Goal: Use online tool/utility

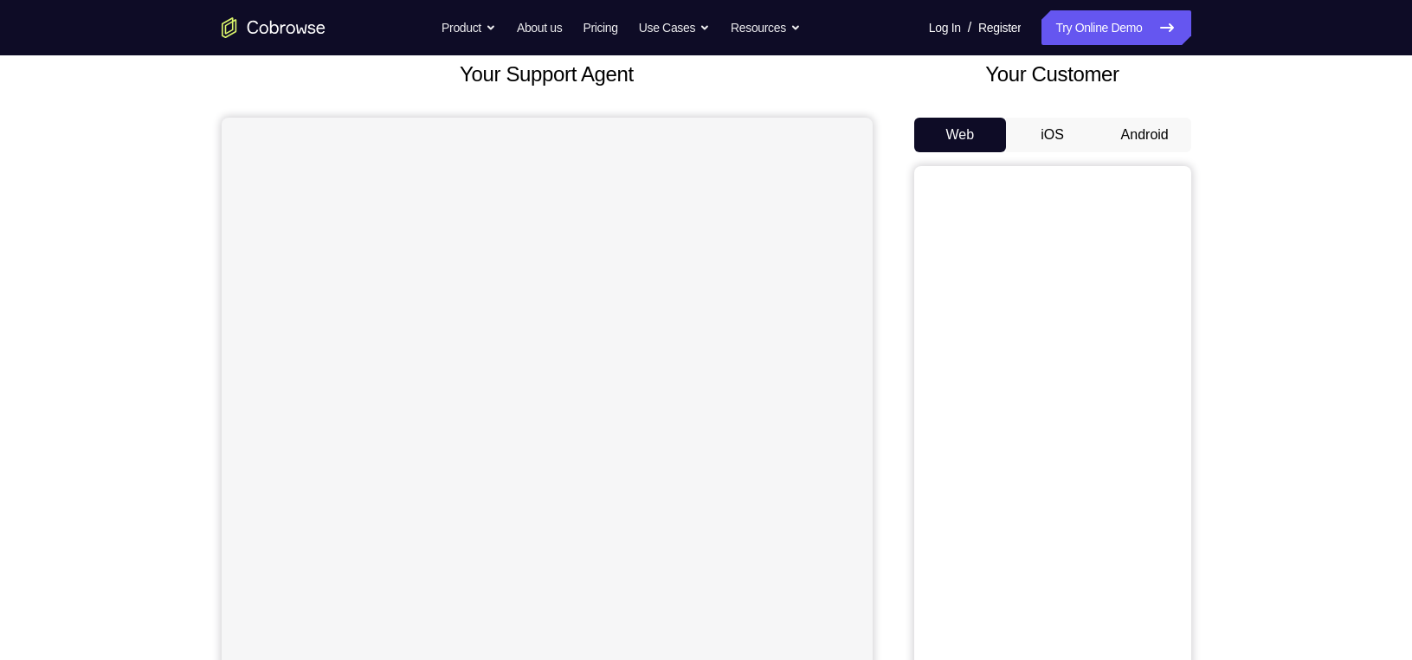
click at [1130, 146] on button "Android" at bounding box center [1144, 135] width 93 height 35
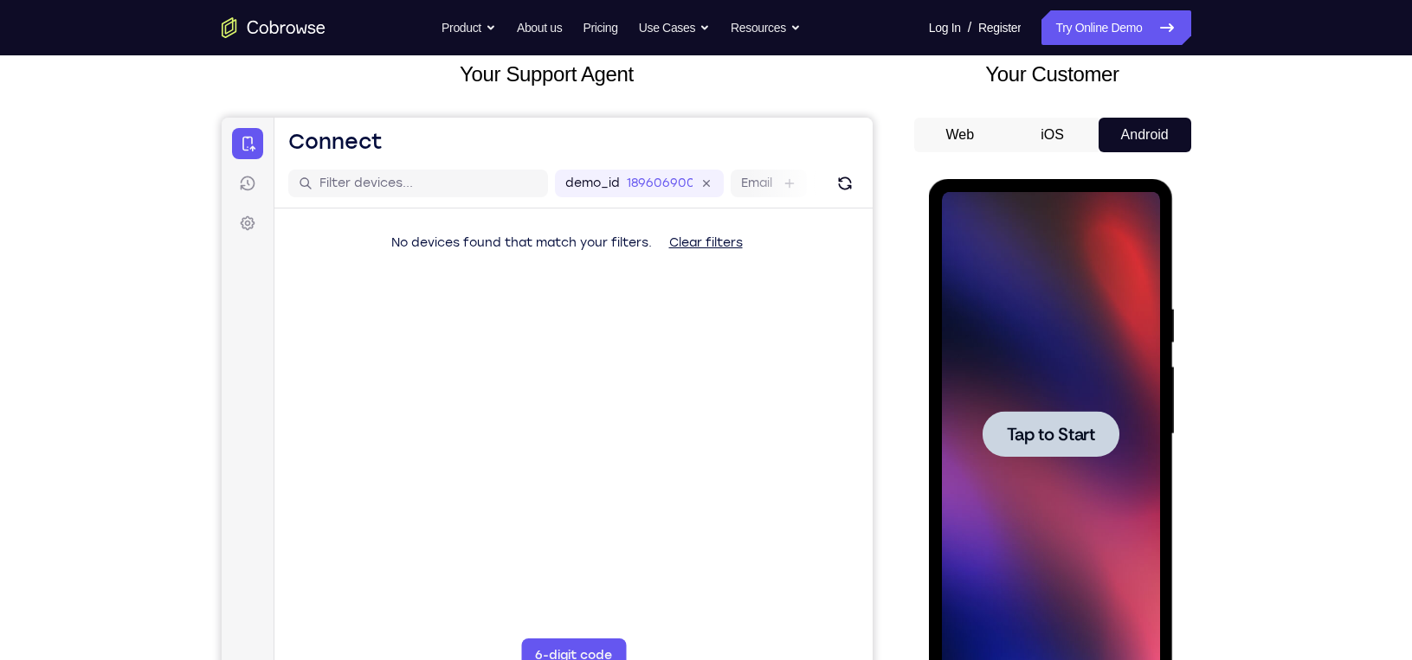
click at [1039, 436] on span "Tap to Start" at bounding box center [1051, 434] width 88 height 17
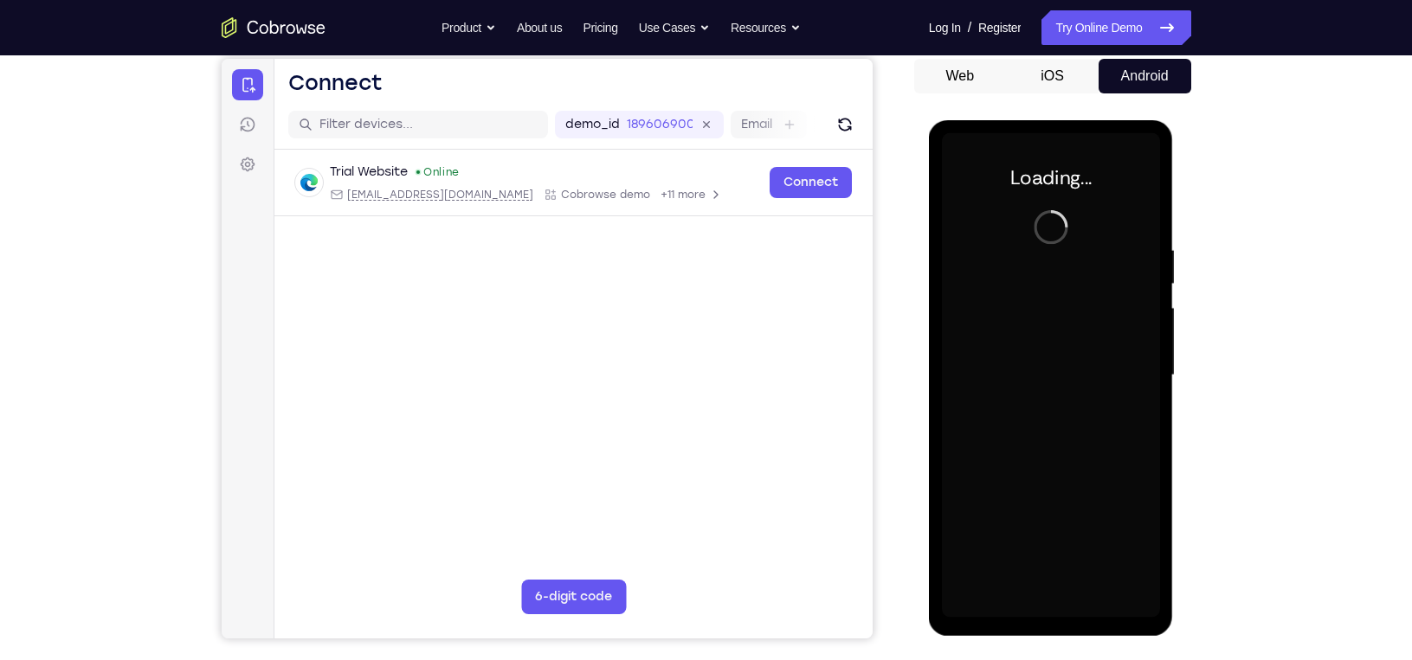
scroll to position [210, 0]
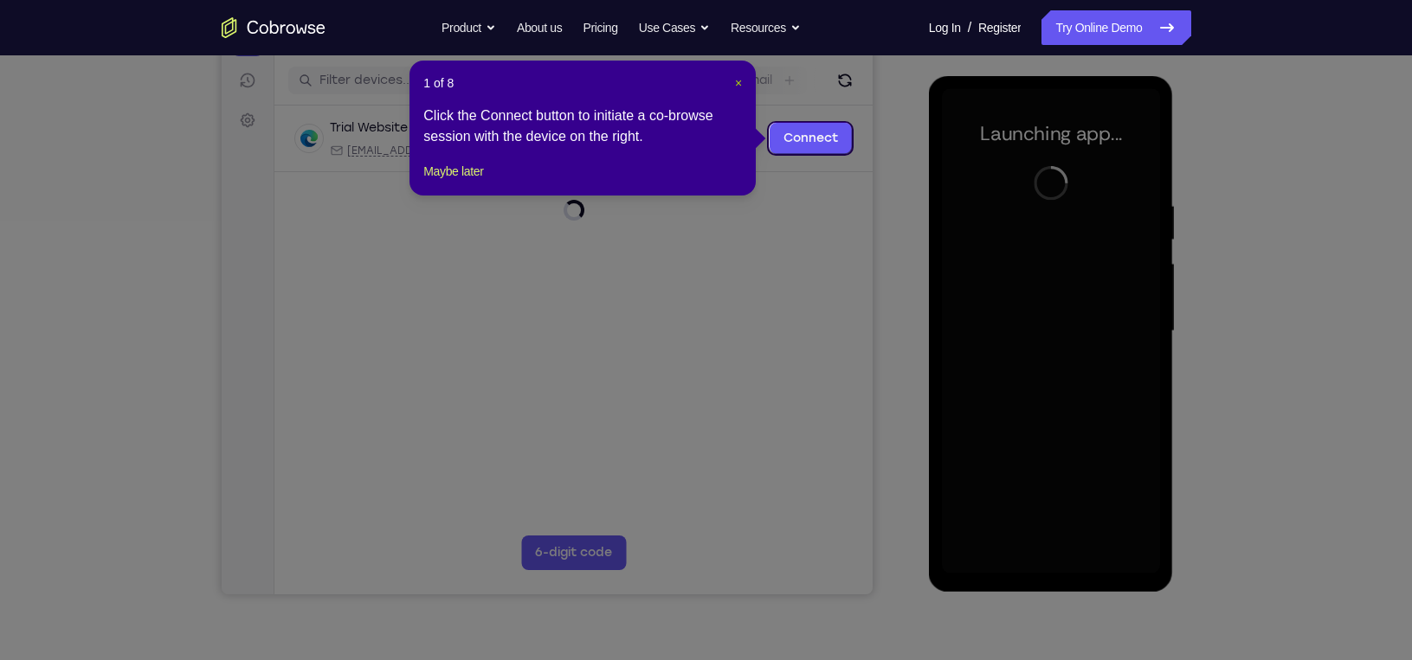
click at [735, 77] on span "×" at bounding box center [738, 83] width 7 height 14
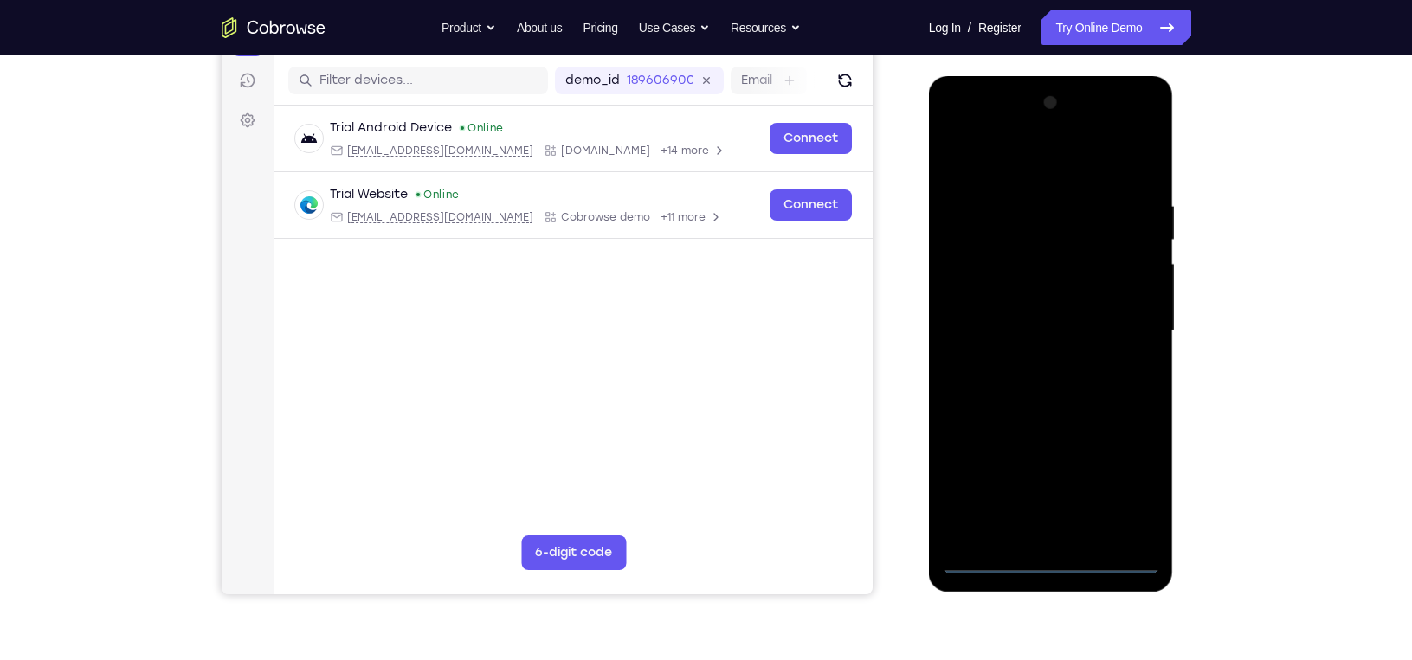
click at [1054, 556] on div at bounding box center [1051, 331] width 218 height 485
click at [1117, 480] on div at bounding box center [1051, 331] width 218 height 485
click at [991, 168] on div at bounding box center [1051, 331] width 218 height 485
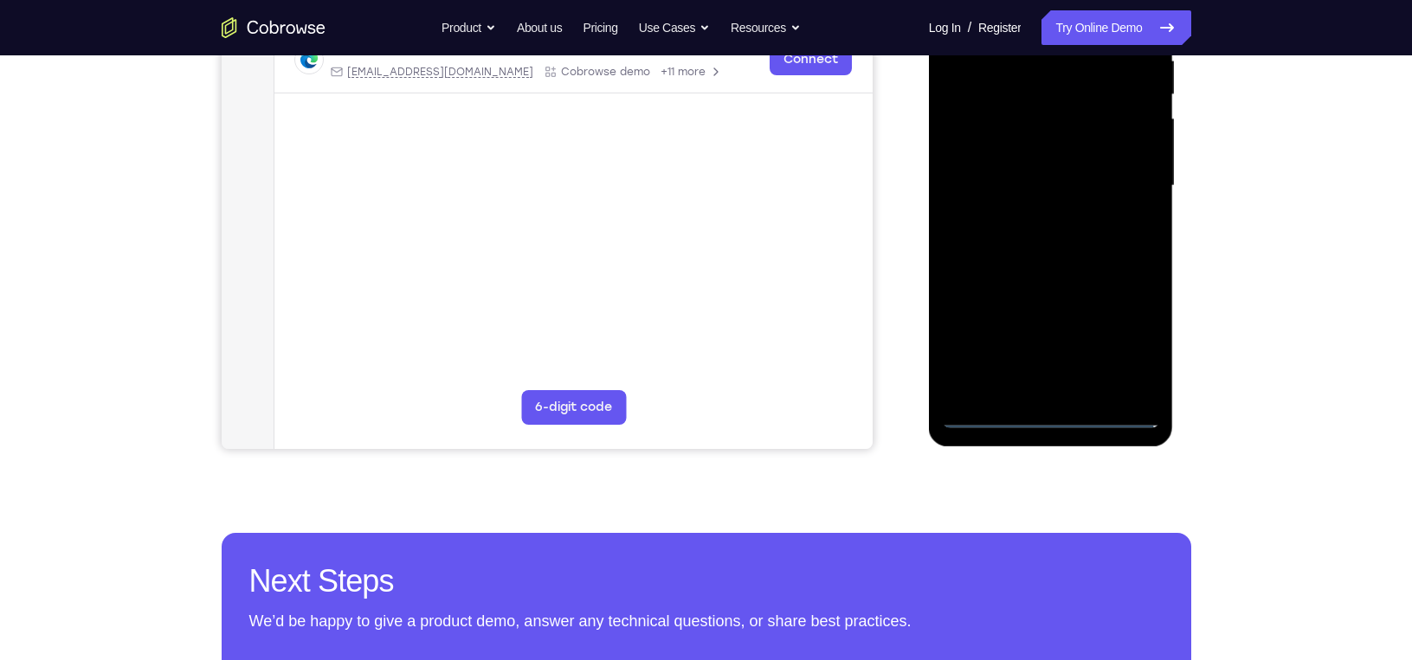
scroll to position [360, 0]
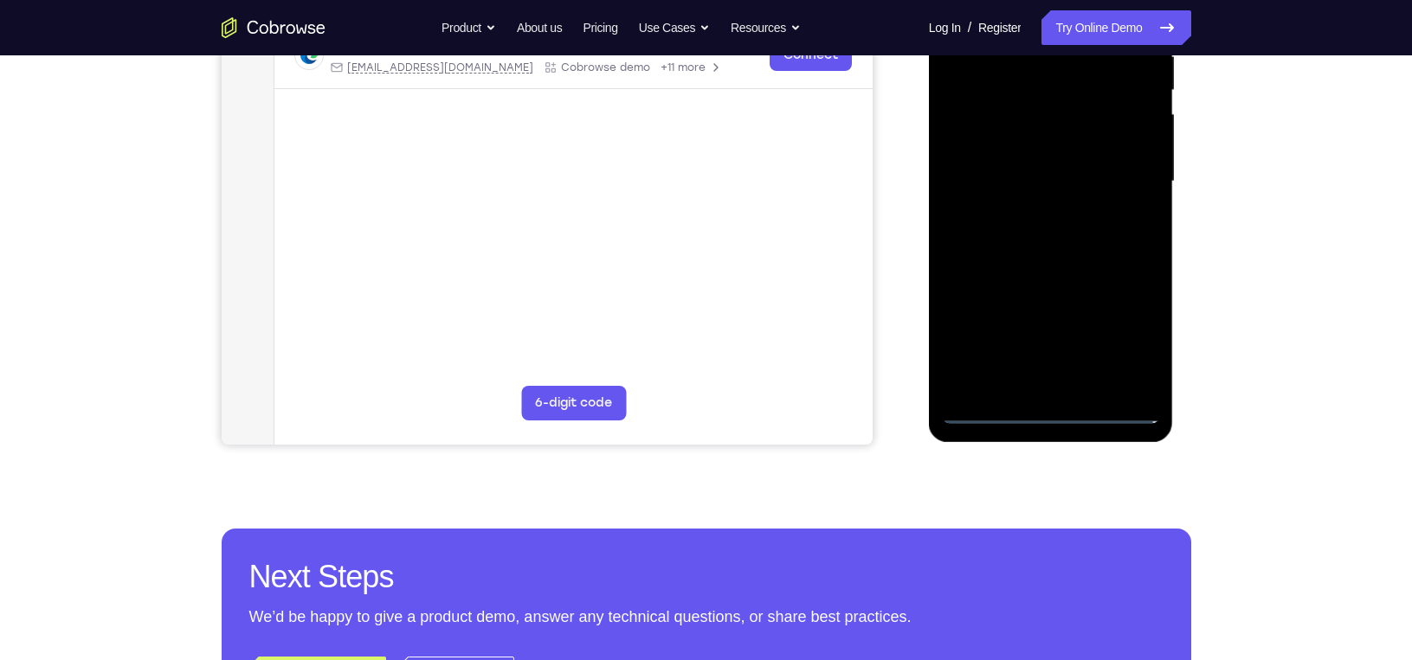
click at [1119, 177] on div at bounding box center [1051, 181] width 218 height 485
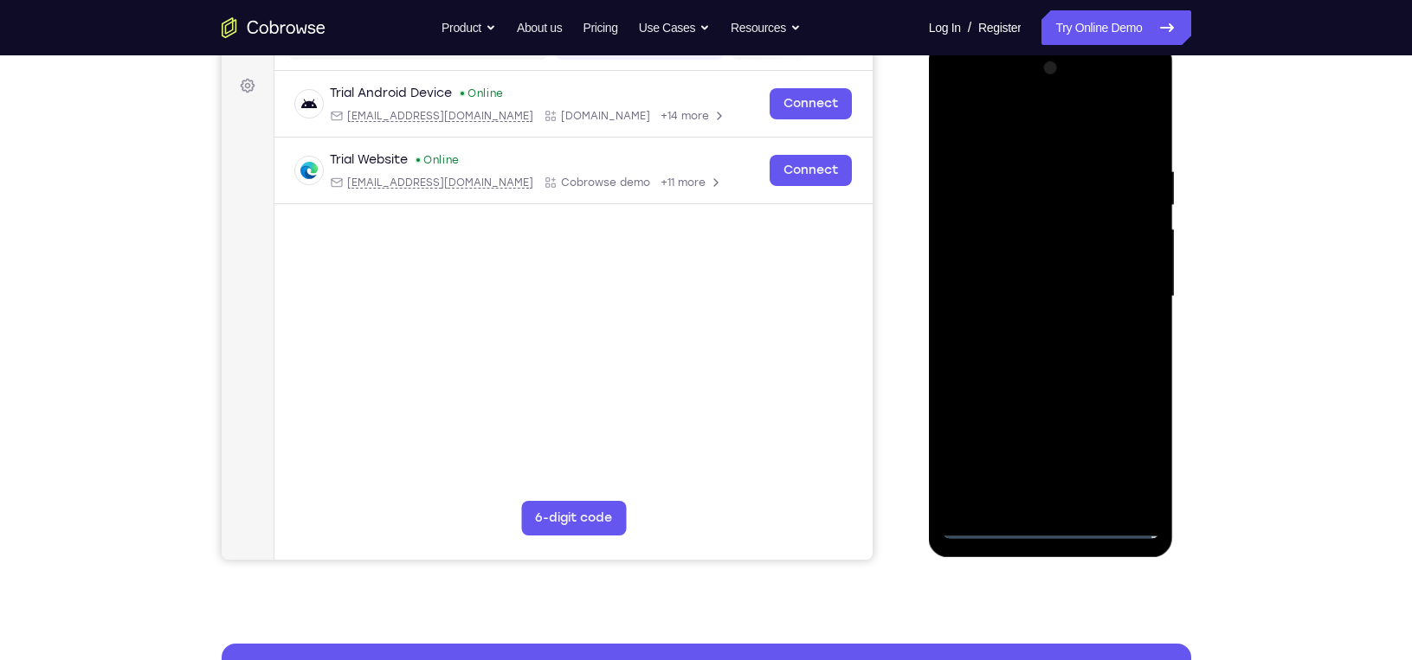
scroll to position [244, 0]
click at [1033, 331] on div at bounding box center [1051, 297] width 218 height 485
click at [1027, 279] on div at bounding box center [1051, 297] width 218 height 485
click at [1027, 270] on div at bounding box center [1051, 297] width 218 height 485
click at [1027, 292] on div at bounding box center [1051, 297] width 218 height 485
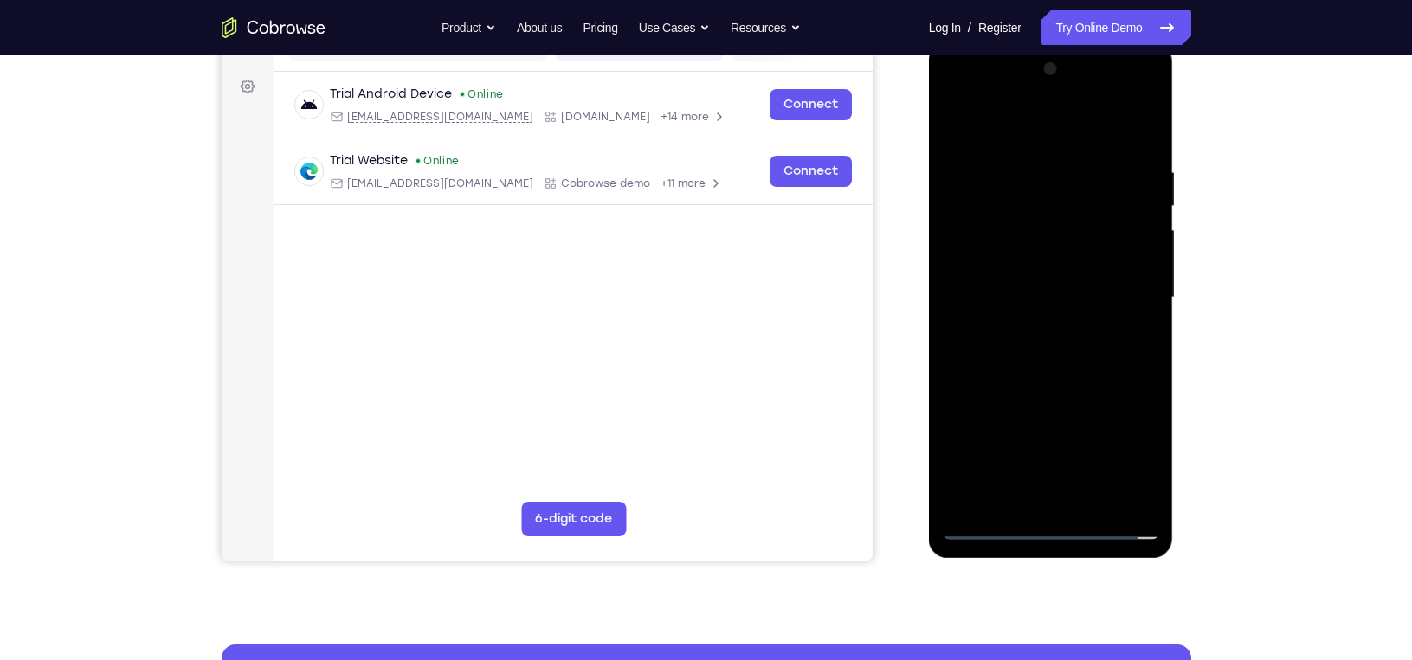
click at [1044, 358] on div at bounding box center [1051, 297] width 218 height 485
click at [1046, 349] on div at bounding box center [1051, 297] width 218 height 485
click at [1046, 354] on div at bounding box center [1051, 297] width 218 height 485
click at [1046, 344] on div at bounding box center [1051, 297] width 218 height 485
click at [1040, 358] on div at bounding box center [1051, 297] width 218 height 485
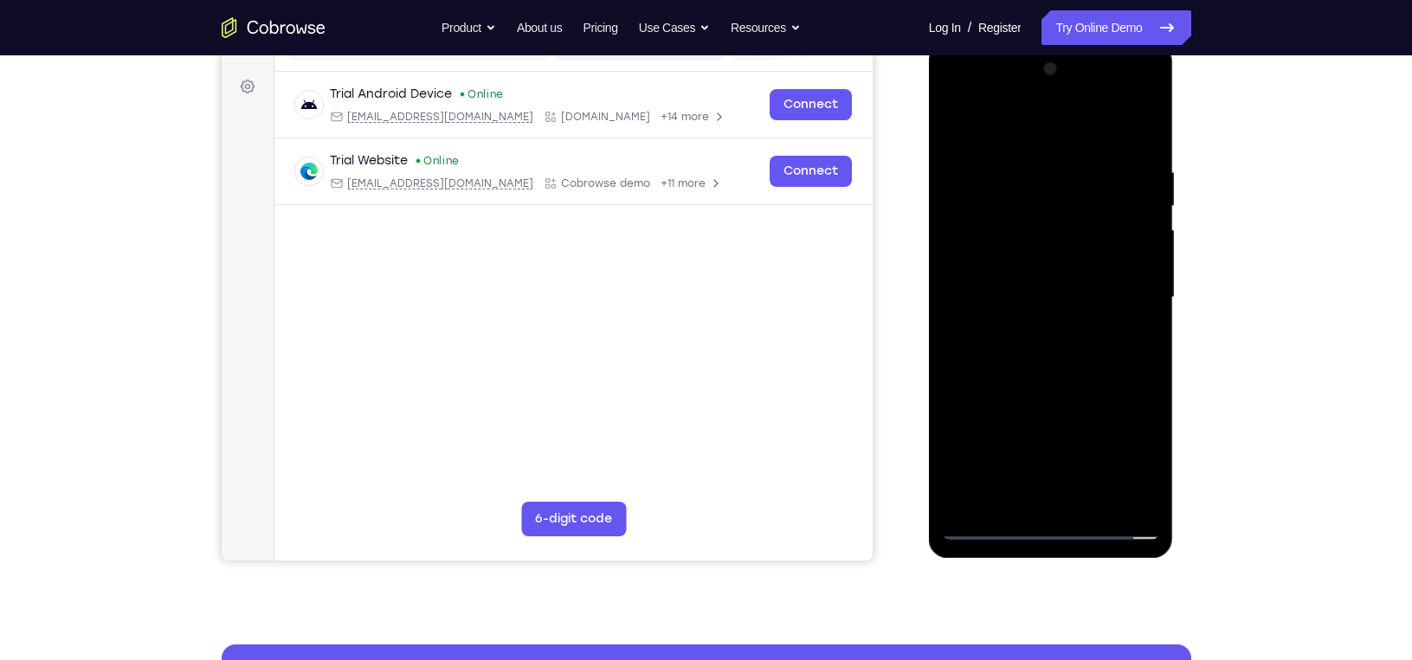
click at [1049, 337] on div at bounding box center [1051, 297] width 218 height 485
click at [1044, 349] on div at bounding box center [1051, 297] width 218 height 485
click at [1040, 376] on div at bounding box center [1051, 297] width 218 height 485
click at [1030, 176] on div at bounding box center [1051, 297] width 218 height 485
click at [1125, 184] on div at bounding box center [1051, 297] width 218 height 485
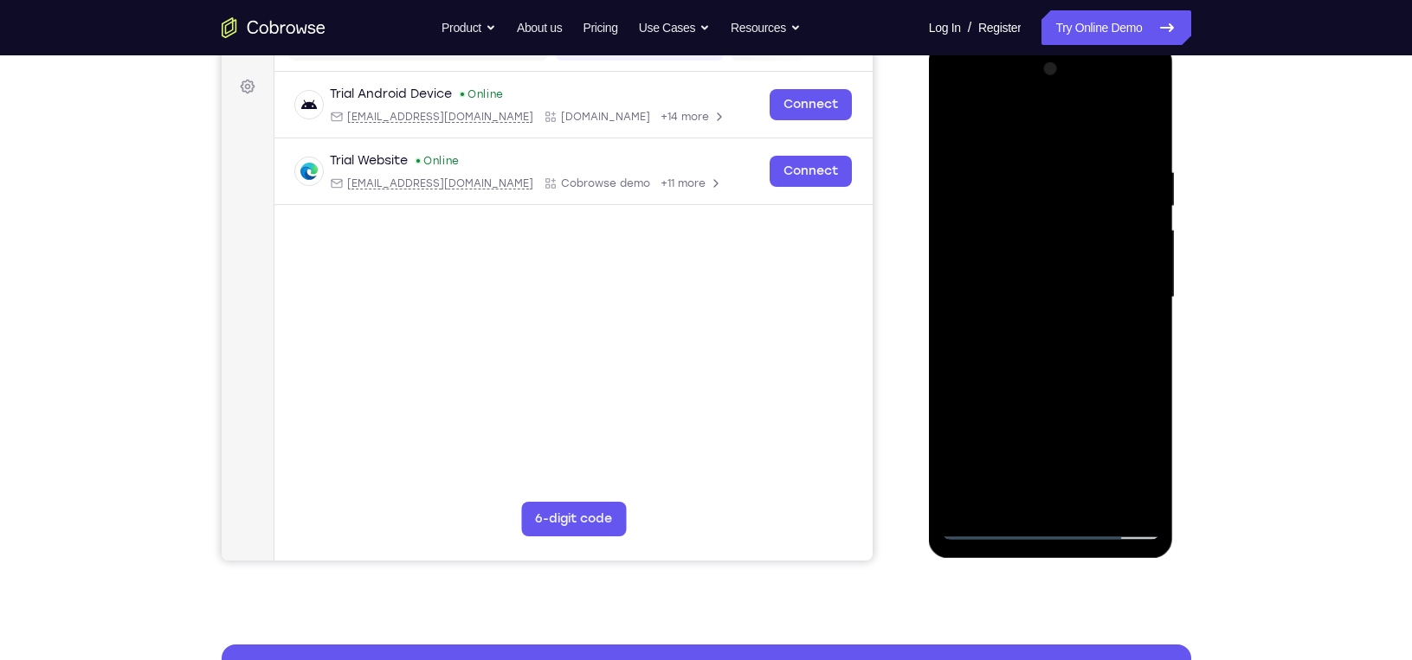
click at [1132, 168] on div at bounding box center [1051, 297] width 218 height 485
click at [1127, 204] on div at bounding box center [1051, 297] width 218 height 485
click at [1138, 492] on div at bounding box center [1051, 297] width 218 height 485
click at [1142, 132] on div at bounding box center [1051, 297] width 218 height 485
drag, startPoint x: 1060, startPoint y: 385, endPoint x: 1075, endPoint y: 306, distance: 81.0
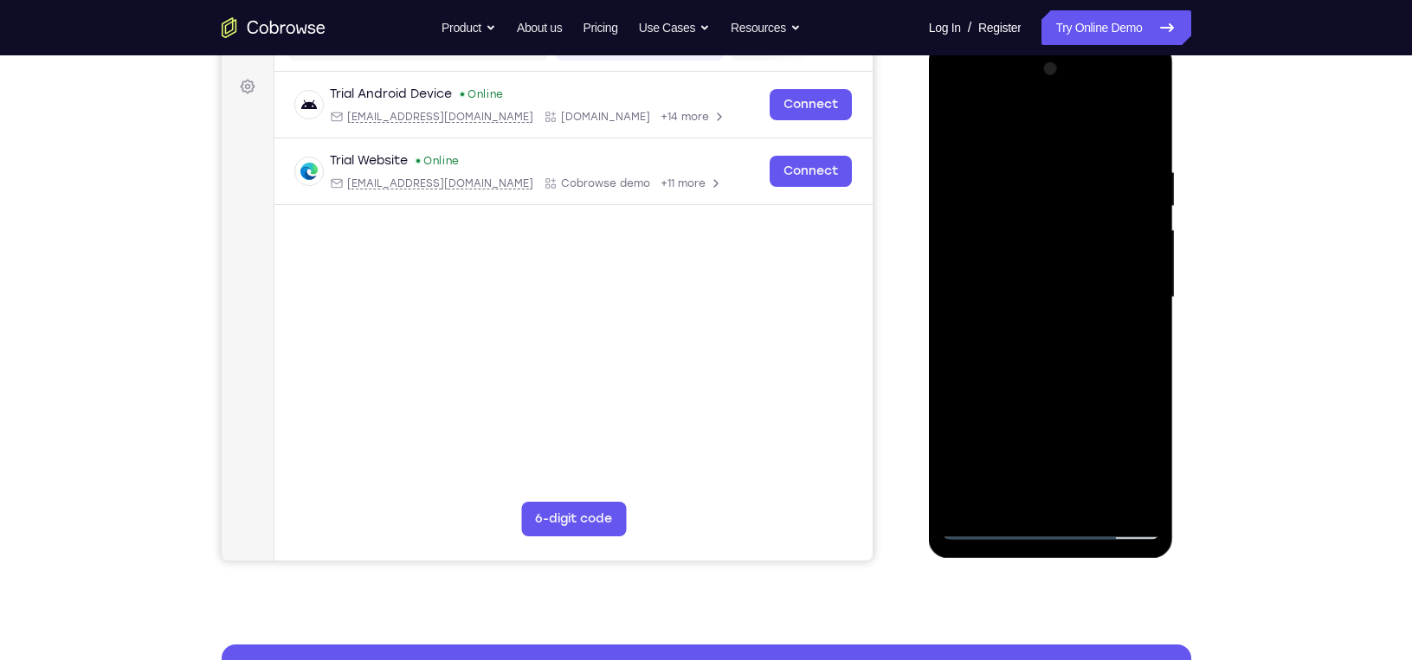
click at [1075, 306] on div at bounding box center [1051, 297] width 218 height 485
click at [1090, 499] on div at bounding box center [1051, 297] width 218 height 485
click at [1034, 386] on div at bounding box center [1051, 297] width 218 height 485
drag, startPoint x: 1047, startPoint y: 377, endPoint x: 1088, endPoint y: 226, distance: 156.8
click at [1088, 226] on div at bounding box center [1051, 297] width 218 height 485
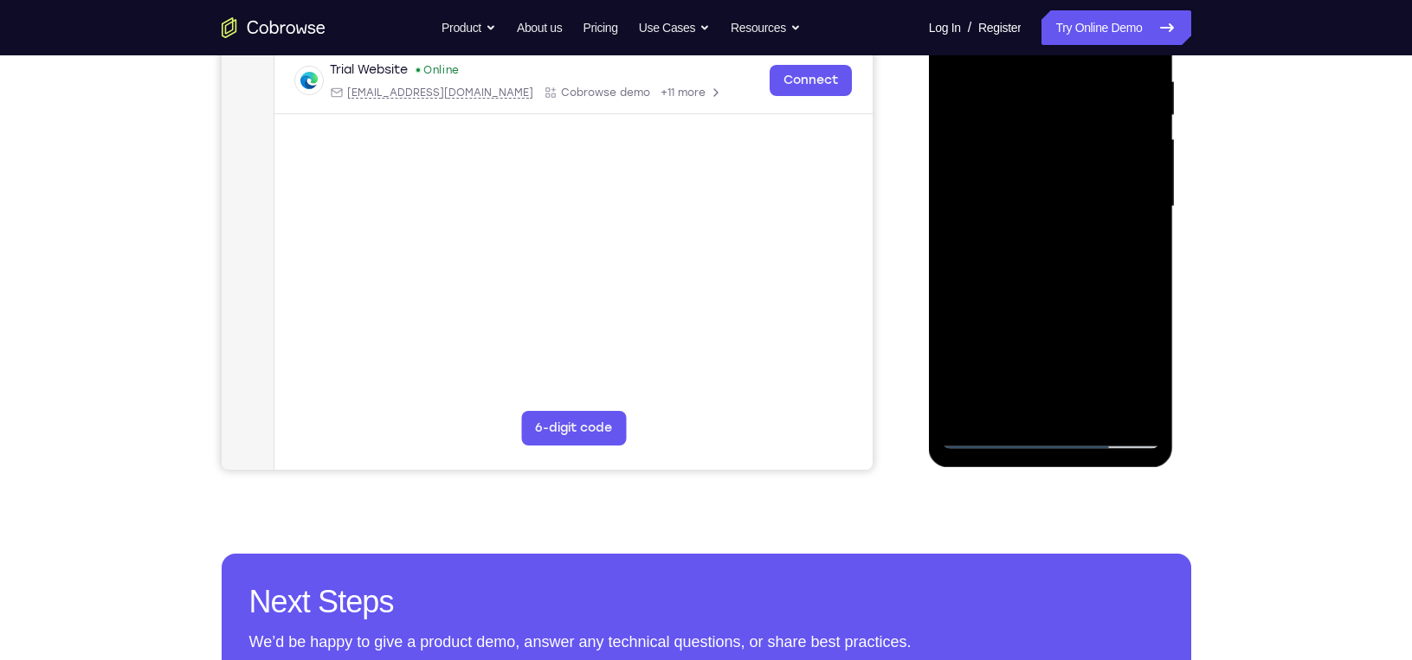
scroll to position [334, 0]
click at [984, 437] on div at bounding box center [1051, 207] width 218 height 485
drag, startPoint x: 1020, startPoint y: 283, endPoint x: 1004, endPoint y: 445, distance: 162.7
click at [1004, 445] on div at bounding box center [1051, 207] width 218 height 485
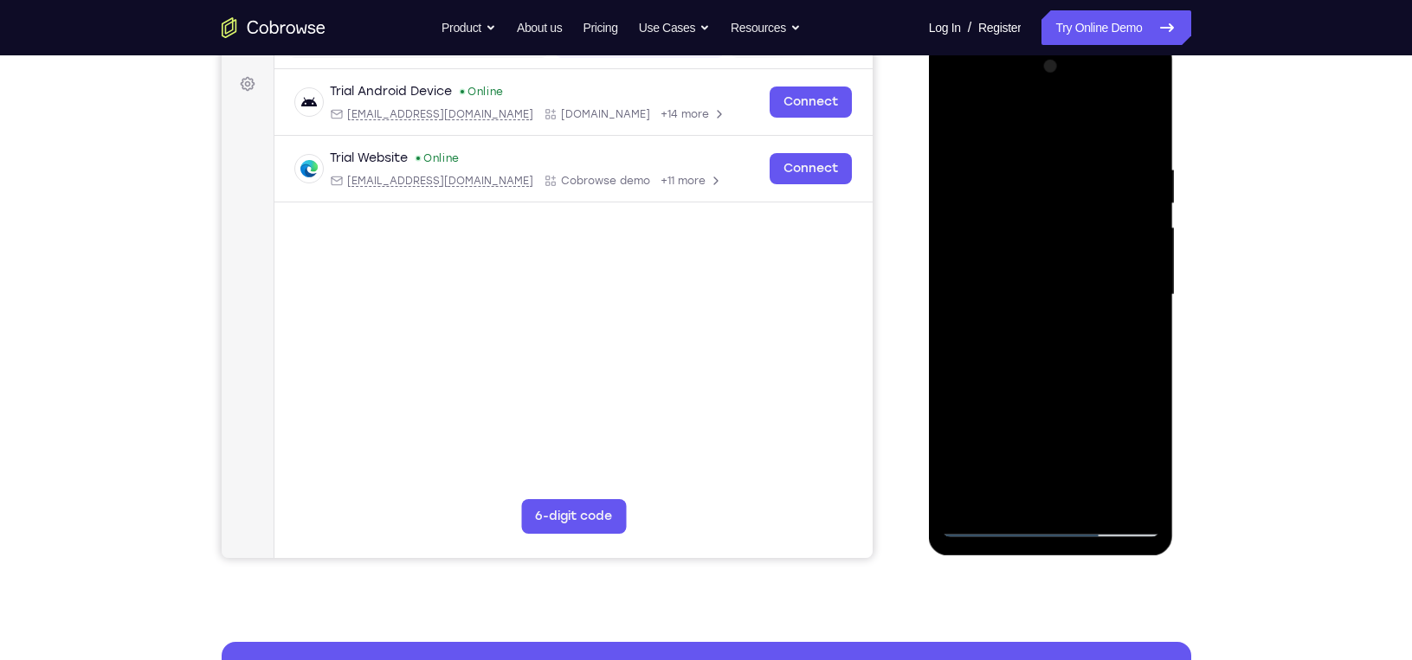
scroll to position [190, 0]
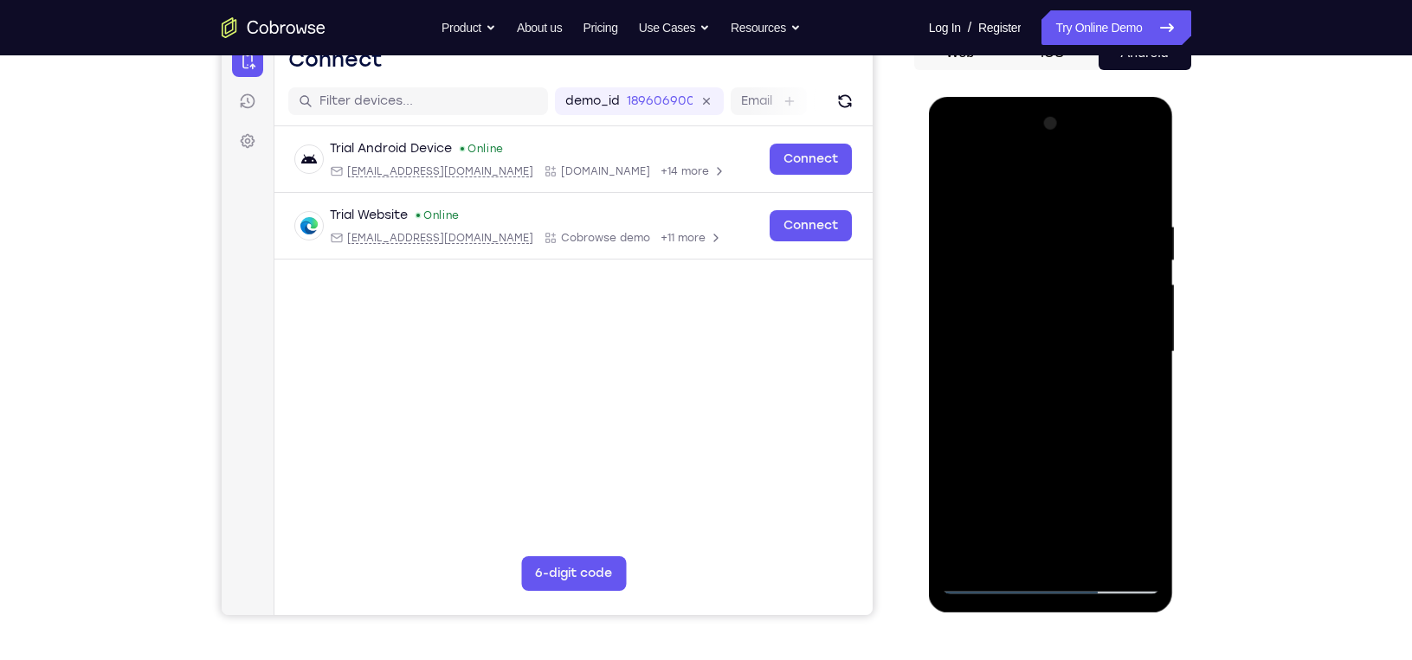
click at [1044, 147] on div at bounding box center [1051, 352] width 218 height 485
click at [972, 213] on div at bounding box center [1051, 352] width 218 height 485
click at [977, 295] on div at bounding box center [1051, 352] width 218 height 485
click at [992, 364] on div at bounding box center [1051, 352] width 218 height 485
click at [994, 343] on div at bounding box center [1051, 352] width 218 height 485
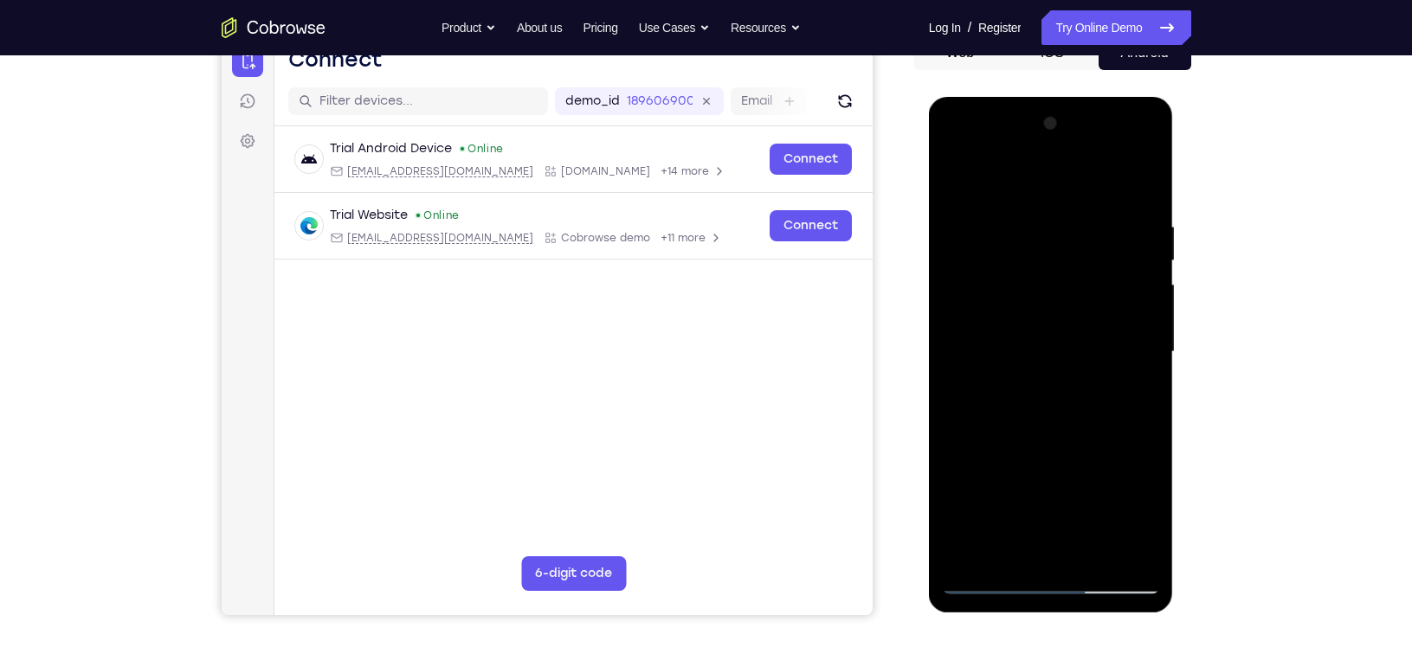
click at [1005, 378] on div at bounding box center [1051, 352] width 218 height 485
drag, startPoint x: 1033, startPoint y: 453, endPoint x: 1046, endPoint y: 369, distance: 84.8
click at [1046, 369] on div at bounding box center [1051, 352] width 218 height 485
click at [1052, 563] on div at bounding box center [1051, 352] width 218 height 485
drag, startPoint x: 1043, startPoint y: 184, endPoint x: 1200, endPoint y: 190, distance: 156.8
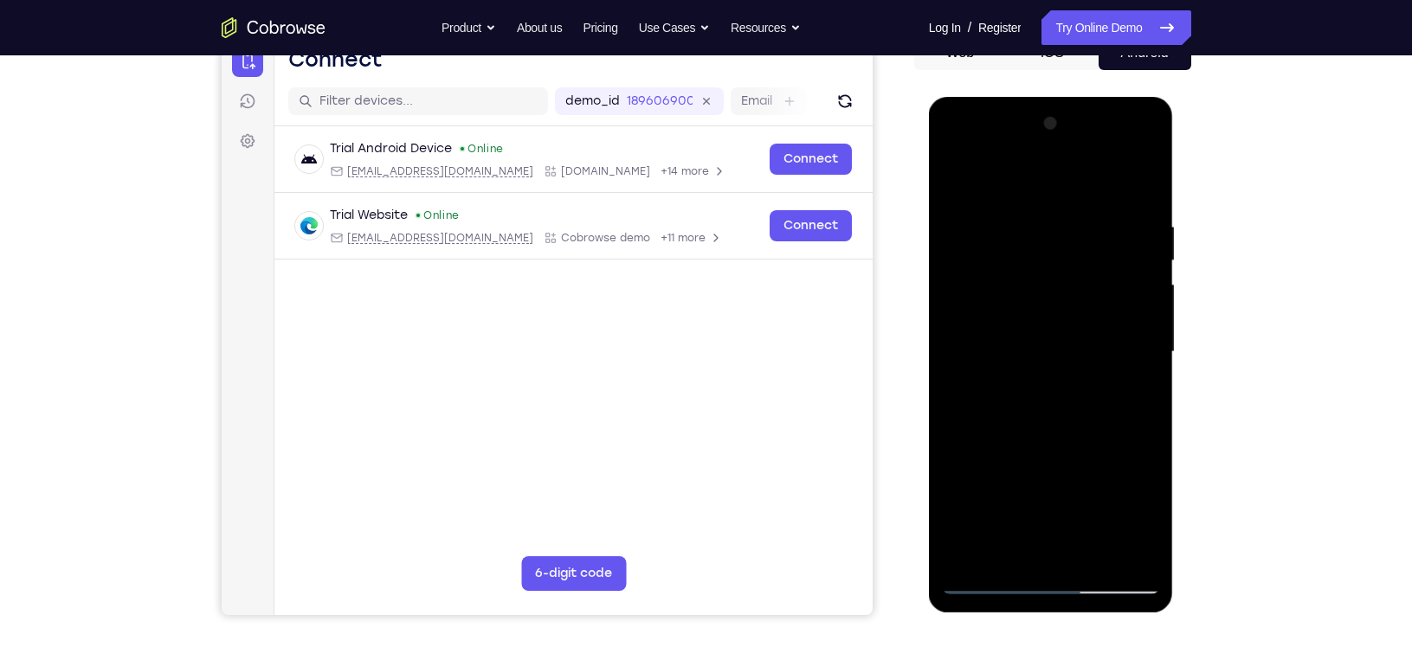
click at [1175, 190] on html "Online web based iOS Simulators and Android Emulators. Run iPhone, iPad, Mobile…" at bounding box center [1052, 356] width 247 height 519
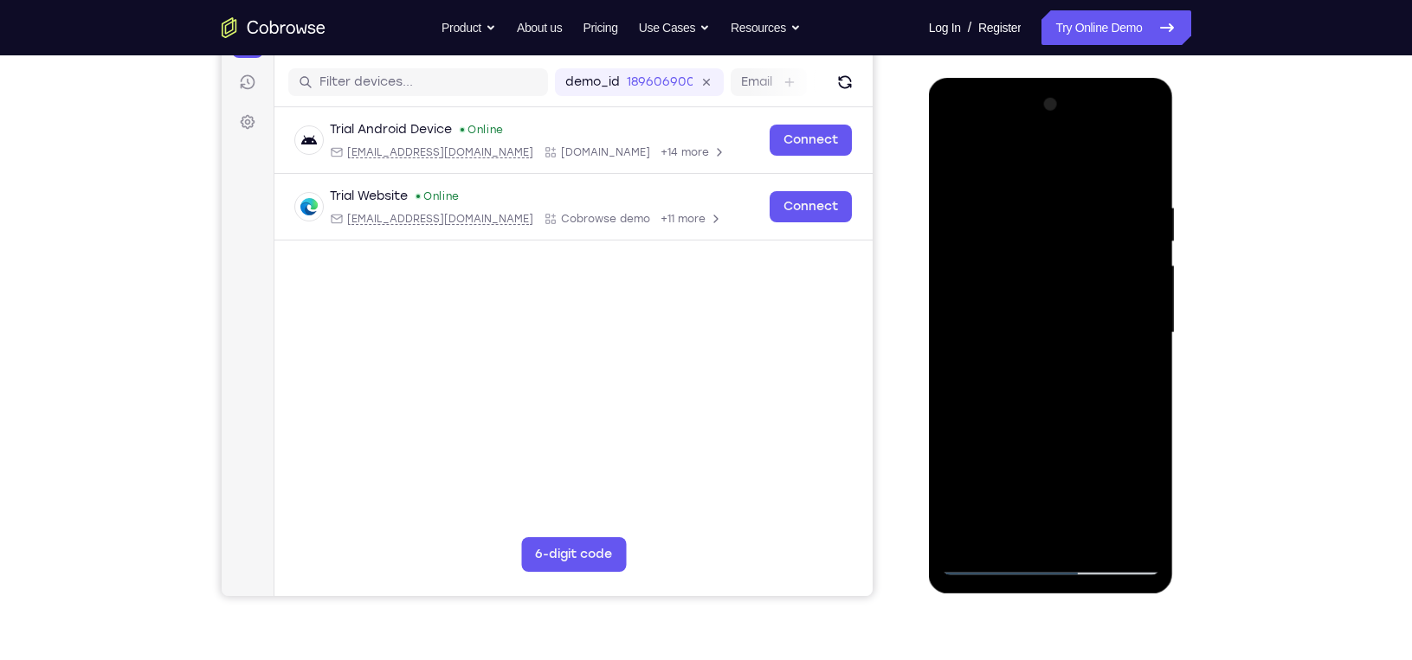
scroll to position [209, 0]
drag, startPoint x: 1022, startPoint y: 432, endPoint x: 1027, endPoint y: 276, distance: 155.9
click at [1027, 276] on div at bounding box center [1051, 332] width 218 height 485
drag, startPoint x: 990, startPoint y: 254, endPoint x: 965, endPoint y: 380, distance: 128.0
click at [965, 380] on div at bounding box center [1051, 332] width 218 height 485
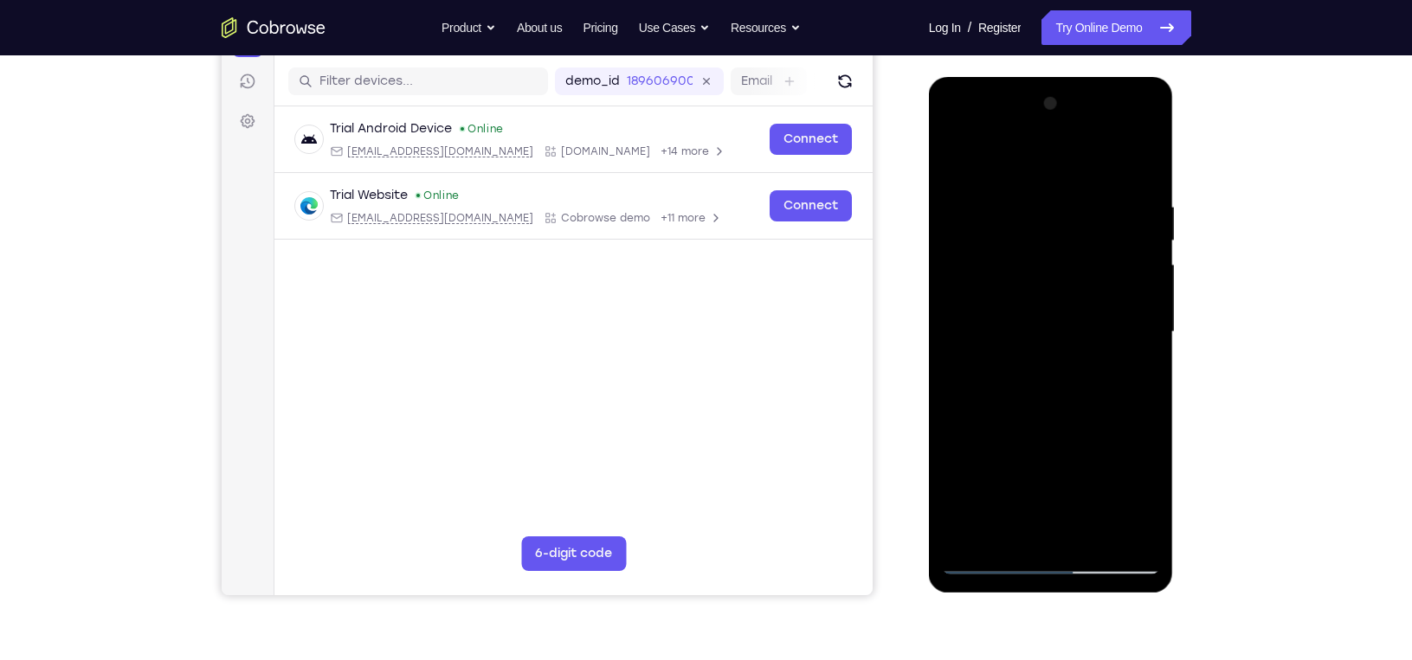
click at [994, 172] on div at bounding box center [1051, 332] width 218 height 485
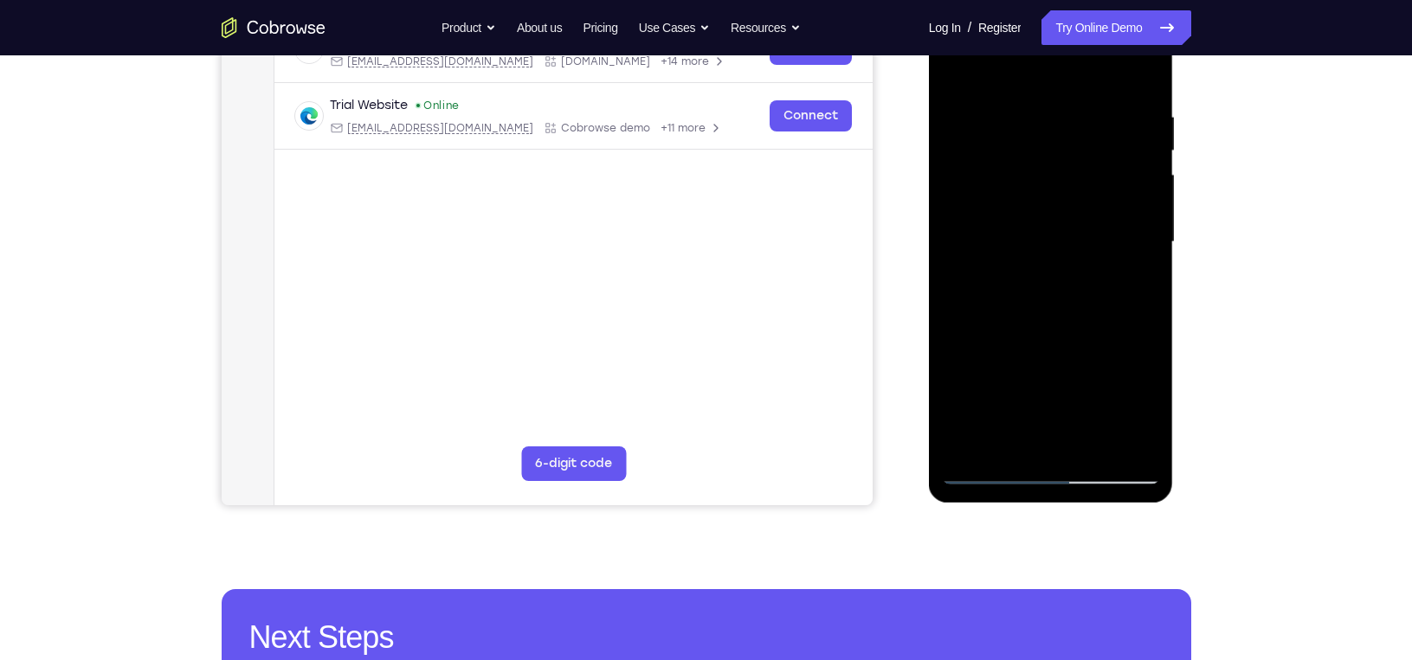
scroll to position [301, 0]
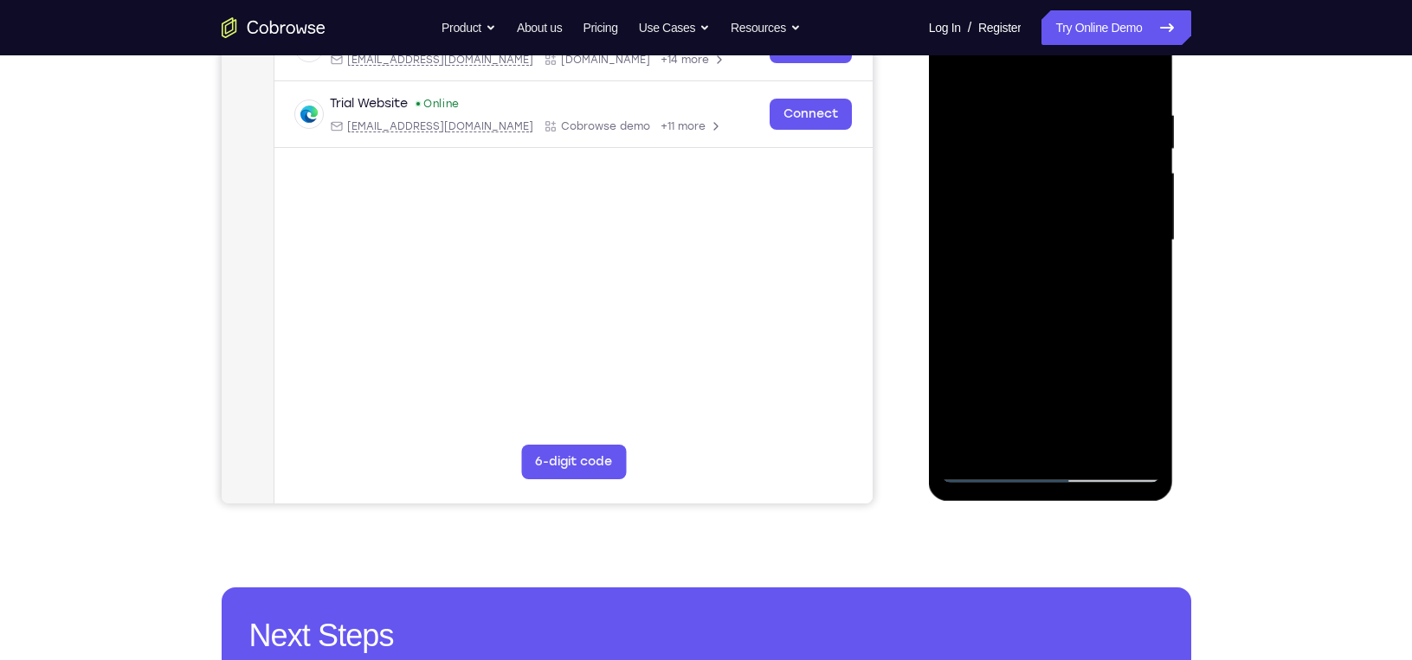
click at [992, 479] on div at bounding box center [1051, 240] width 218 height 485
drag, startPoint x: 1008, startPoint y: 406, endPoint x: 1053, endPoint y: 203, distance: 208.3
click at [1053, 203] on div at bounding box center [1051, 240] width 218 height 485
drag, startPoint x: 1008, startPoint y: 378, endPoint x: 1064, endPoint y: 161, distance: 224.2
click at [1064, 161] on div at bounding box center [1051, 240] width 218 height 485
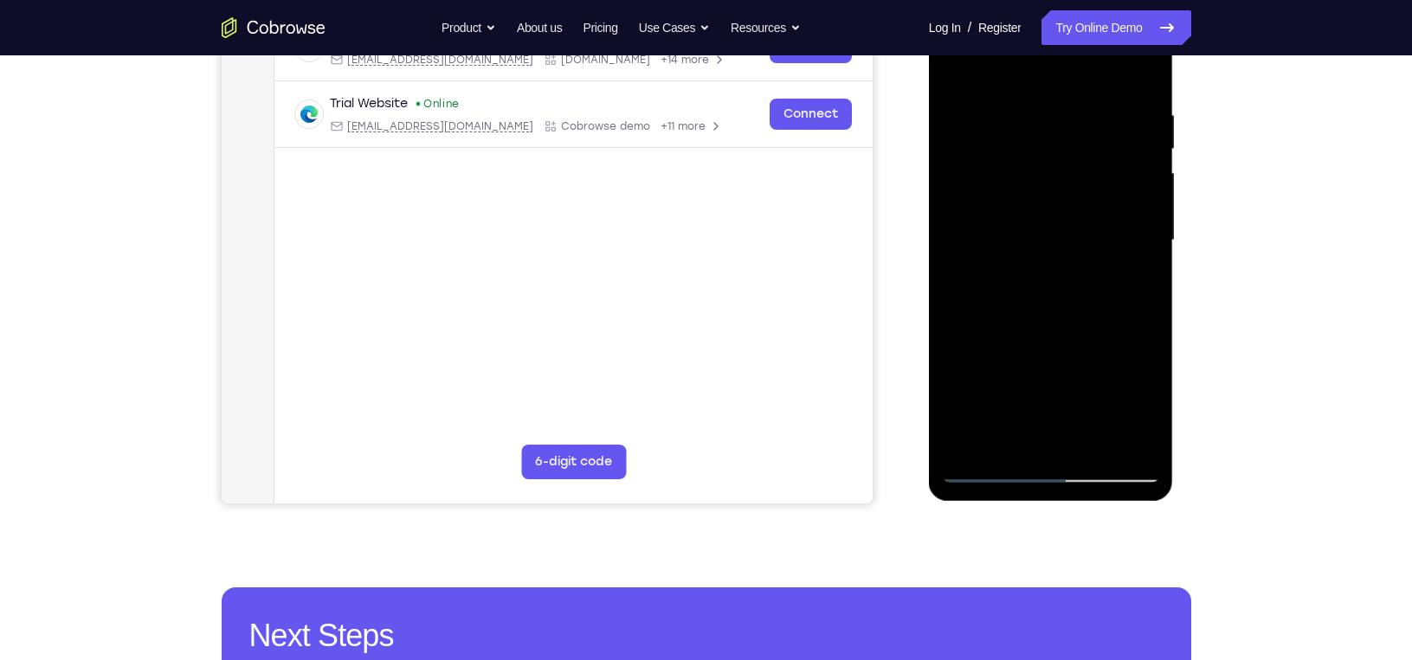
drag, startPoint x: 1029, startPoint y: 316, endPoint x: 1040, endPoint y: 129, distance: 187.3
click at [1040, 129] on div at bounding box center [1051, 240] width 218 height 485
drag, startPoint x: 998, startPoint y: 264, endPoint x: 1035, endPoint y: 68, distance: 199.1
click at [1035, 68] on div at bounding box center [1051, 240] width 218 height 485
drag, startPoint x: 987, startPoint y: 326, endPoint x: 1007, endPoint y: 80, distance: 247.5
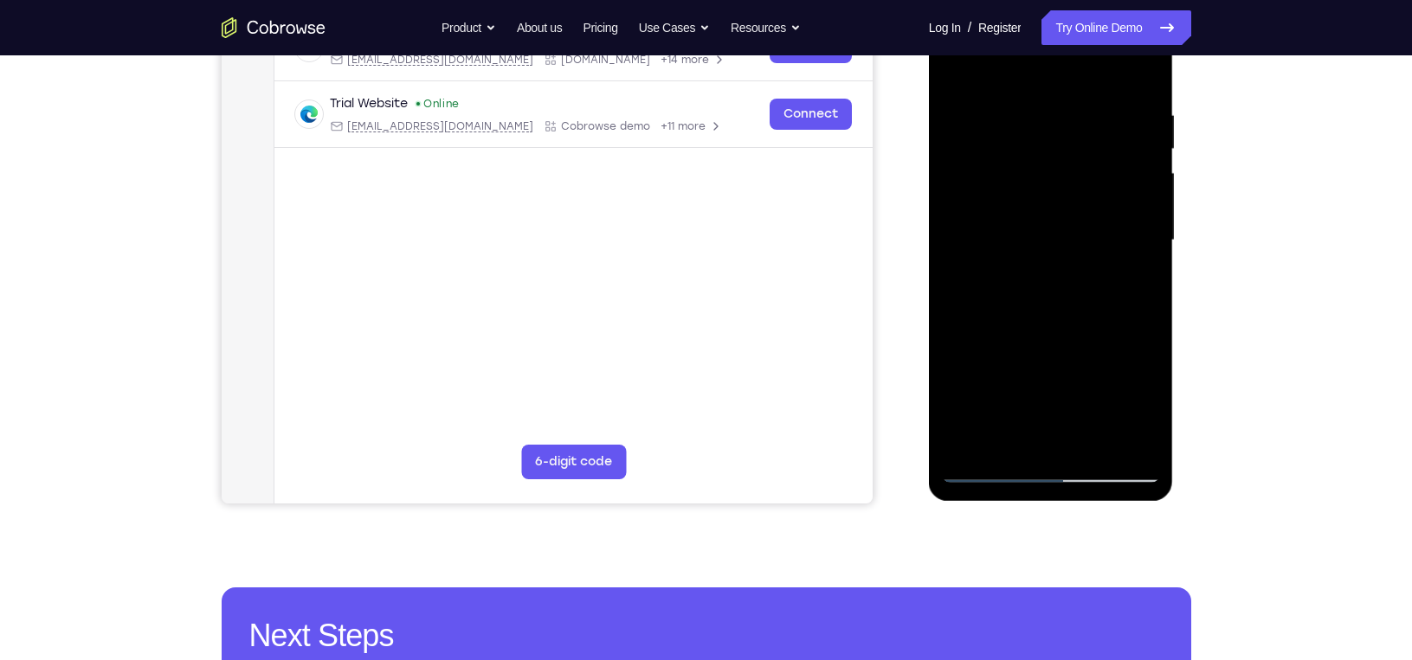
click at [1007, 80] on div at bounding box center [1051, 240] width 218 height 485
drag, startPoint x: 969, startPoint y: 297, endPoint x: 978, endPoint y: 186, distance: 111.1
click at [978, 186] on div at bounding box center [1051, 240] width 218 height 485
click at [978, 187] on div at bounding box center [1051, 240] width 218 height 485
click at [984, 473] on div at bounding box center [1051, 240] width 218 height 485
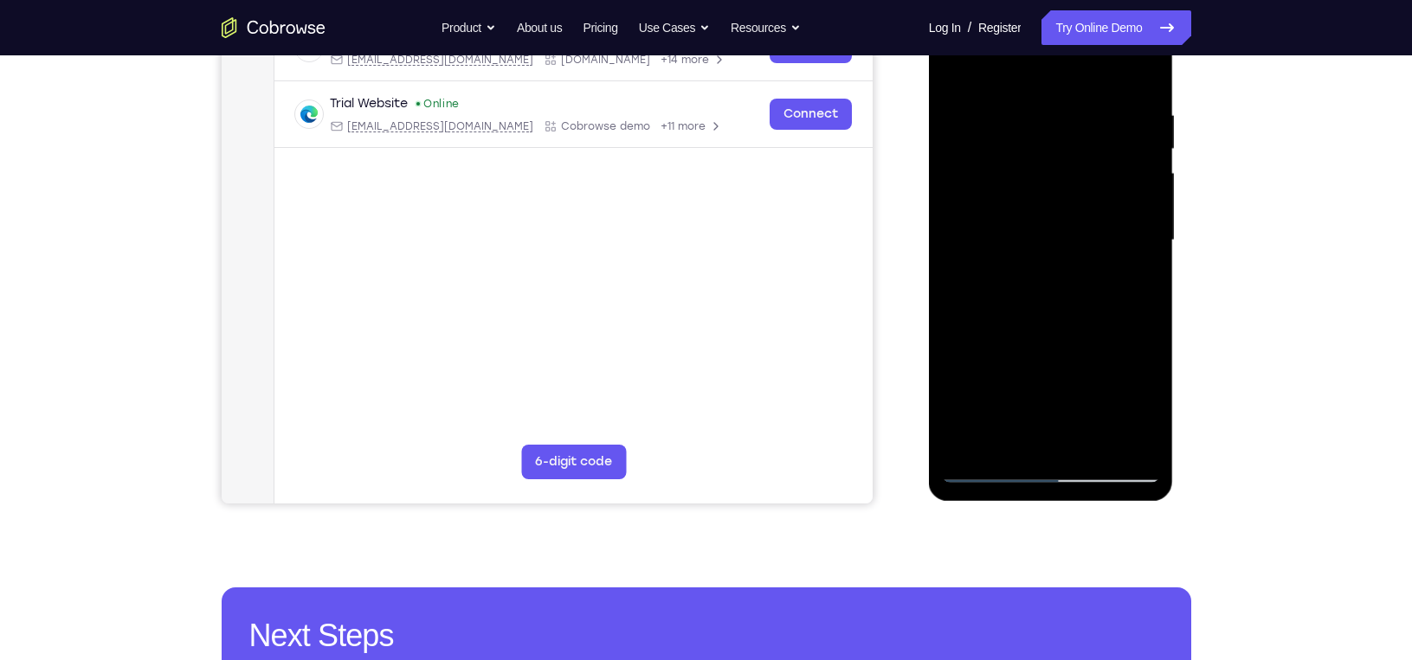
drag, startPoint x: 1009, startPoint y: 391, endPoint x: 1066, endPoint y: 235, distance: 166.8
click at [1066, 235] on div at bounding box center [1051, 240] width 218 height 485
drag, startPoint x: 1017, startPoint y: 359, endPoint x: 1100, endPoint y: 172, distance: 204.6
click at [1100, 172] on div at bounding box center [1051, 240] width 218 height 485
drag, startPoint x: 1050, startPoint y: 319, endPoint x: 1148, endPoint y: 166, distance: 181.0
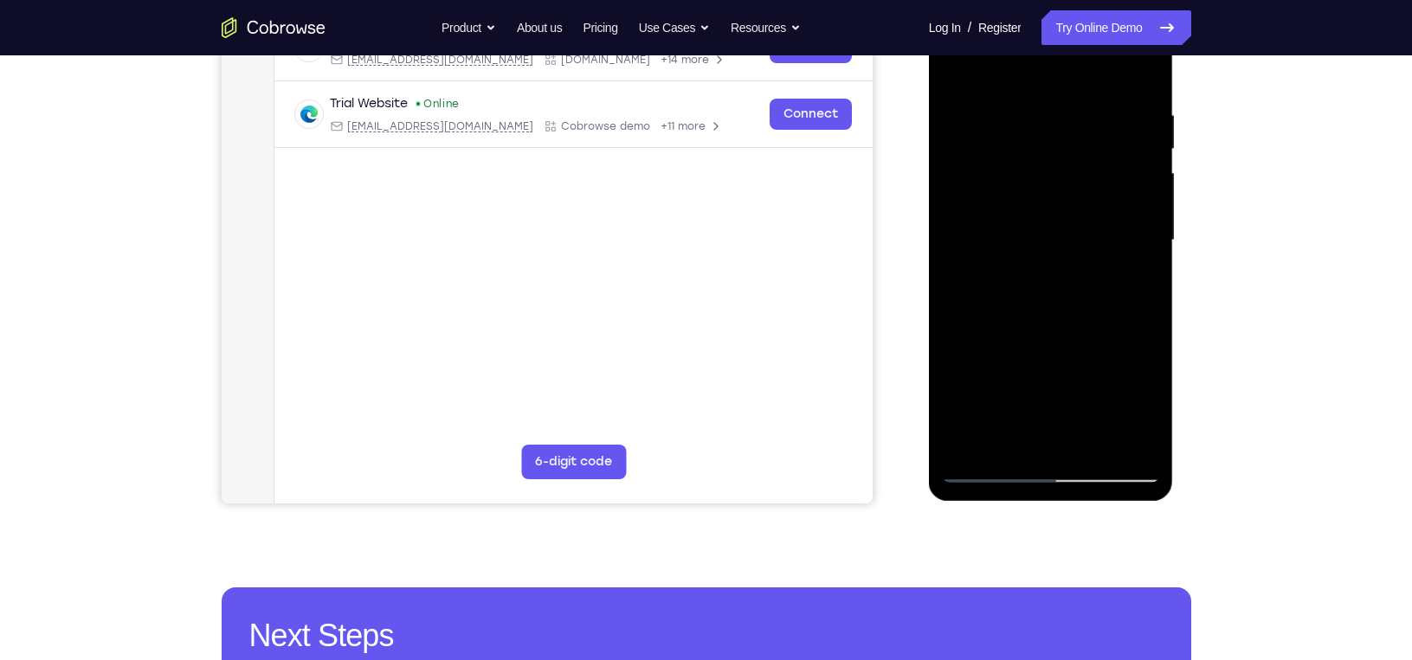
click at [1144, 172] on div at bounding box center [1051, 240] width 218 height 485
drag, startPoint x: 1041, startPoint y: 402, endPoint x: 1091, endPoint y: 202, distance: 207.0
click at [1091, 202] on div at bounding box center [1051, 240] width 218 height 485
drag, startPoint x: 1035, startPoint y: 355, endPoint x: 1043, endPoint y: 242, distance: 112.8
click at [1043, 242] on div at bounding box center [1051, 240] width 218 height 485
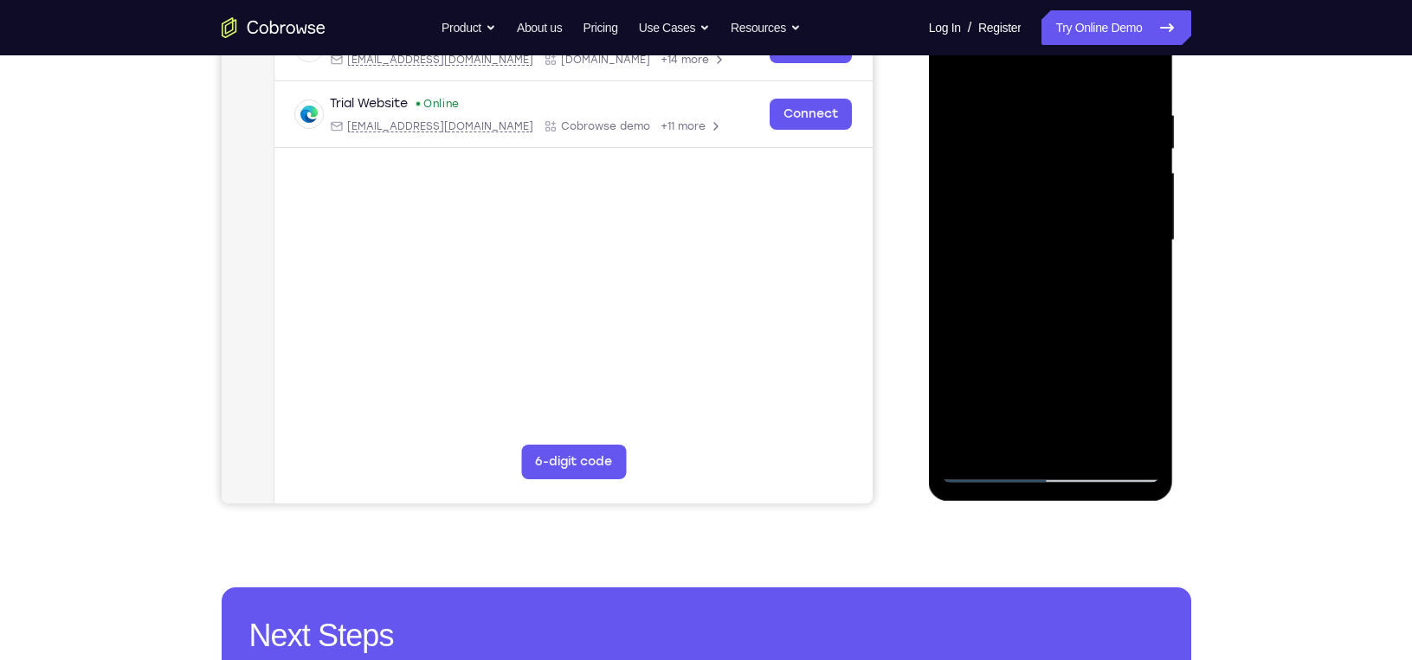
drag, startPoint x: 1026, startPoint y: 358, endPoint x: 1045, endPoint y: 234, distance: 126.1
click at [1045, 234] on div at bounding box center [1051, 240] width 218 height 485
drag, startPoint x: 1018, startPoint y: 362, endPoint x: 1040, endPoint y: 191, distance: 172.0
click at [1040, 194] on div at bounding box center [1051, 240] width 218 height 485
drag, startPoint x: 1030, startPoint y: 287, endPoint x: 1097, endPoint y: 62, distance: 234.9
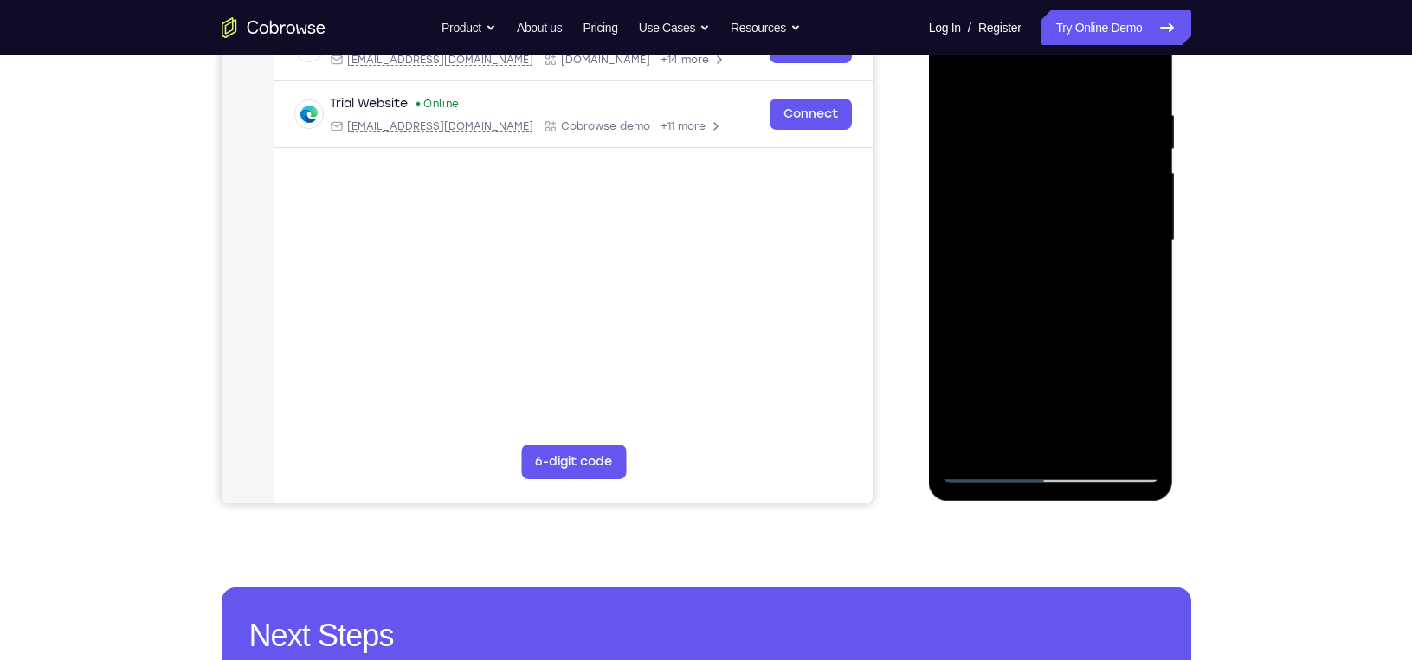
click at [1097, 62] on div at bounding box center [1051, 240] width 218 height 485
drag, startPoint x: 1023, startPoint y: 338, endPoint x: 1051, endPoint y: 159, distance: 180.4
click at [1051, 159] on div at bounding box center [1051, 240] width 218 height 485
click at [1030, 261] on div at bounding box center [1051, 240] width 218 height 485
click at [990, 472] on div at bounding box center [1051, 240] width 218 height 485
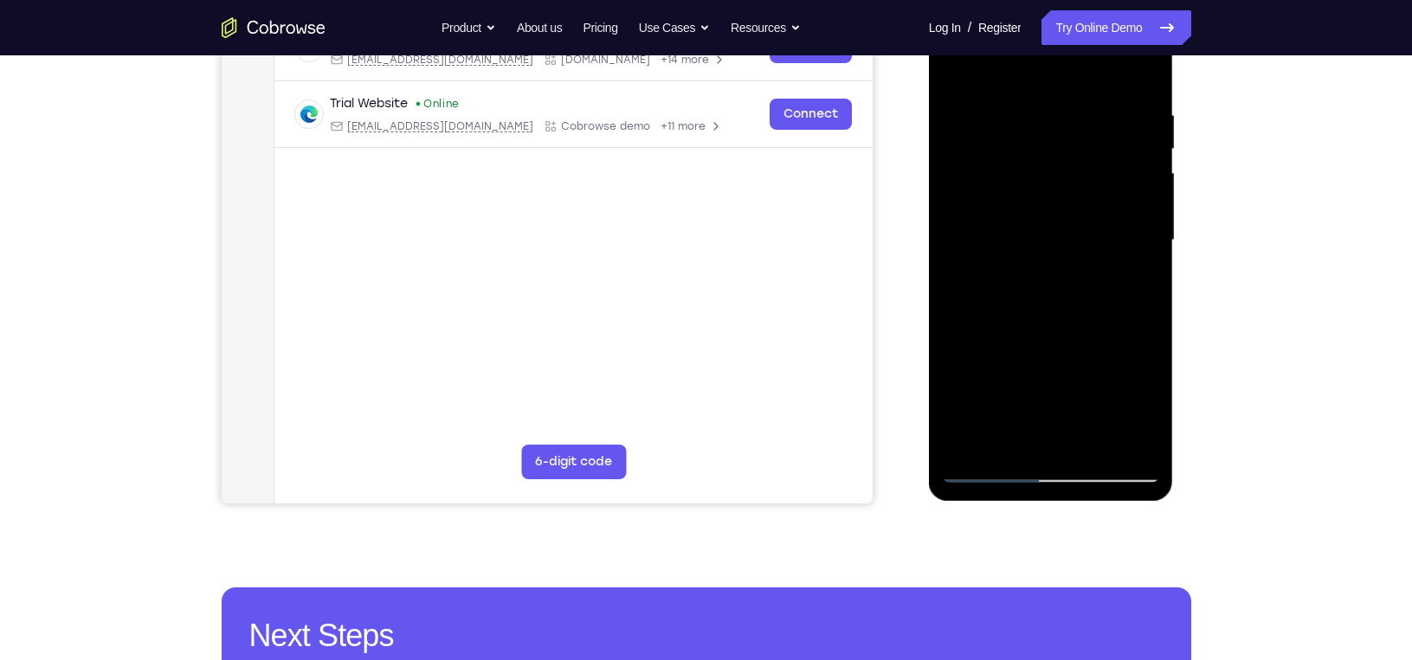
drag, startPoint x: 1015, startPoint y: 306, endPoint x: 1057, endPoint y: 141, distance: 169.6
click at [1057, 141] on div at bounding box center [1051, 240] width 218 height 485
drag, startPoint x: 1021, startPoint y: 320, endPoint x: 1066, endPoint y: 108, distance: 216.8
click at [1066, 108] on div at bounding box center [1051, 240] width 218 height 485
drag, startPoint x: 1022, startPoint y: 296, endPoint x: 1067, endPoint y: 142, distance: 160.5
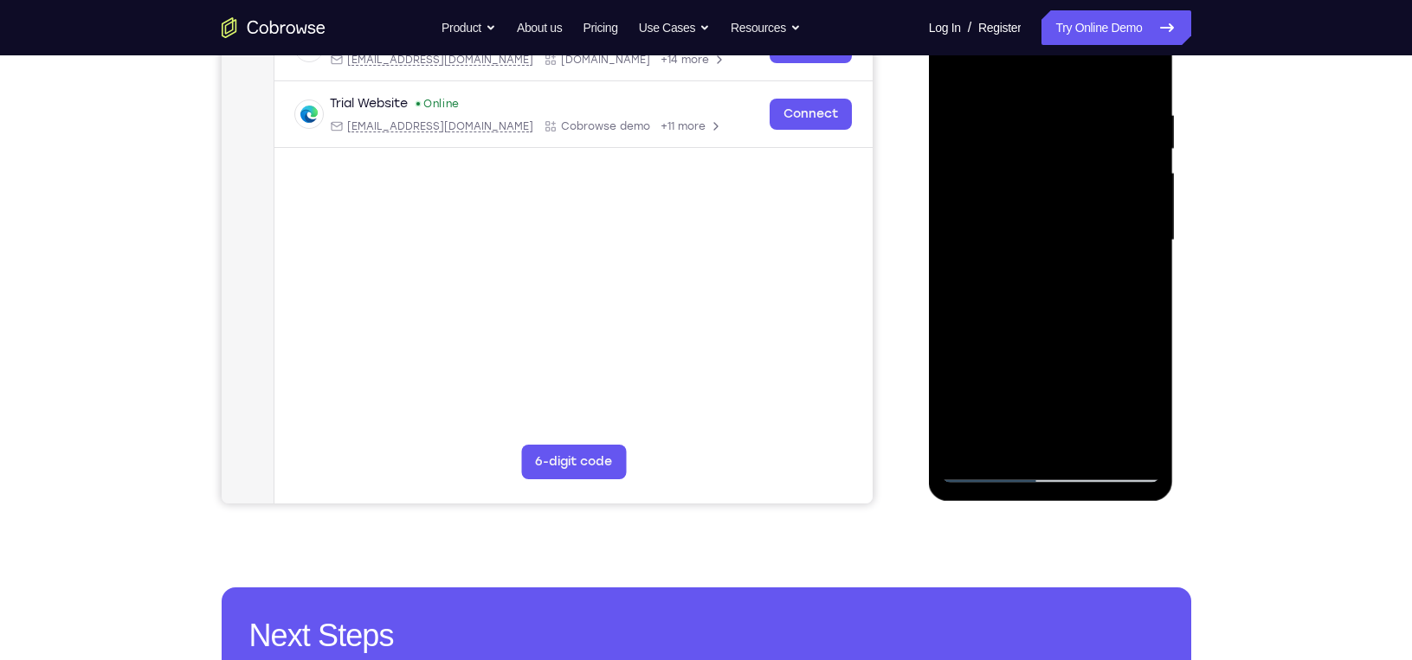
click at [1067, 142] on div at bounding box center [1051, 240] width 218 height 485
drag, startPoint x: 1025, startPoint y: 317, endPoint x: 1059, endPoint y: 85, distance: 234.5
click at [1042, 125] on div at bounding box center [1051, 240] width 218 height 485
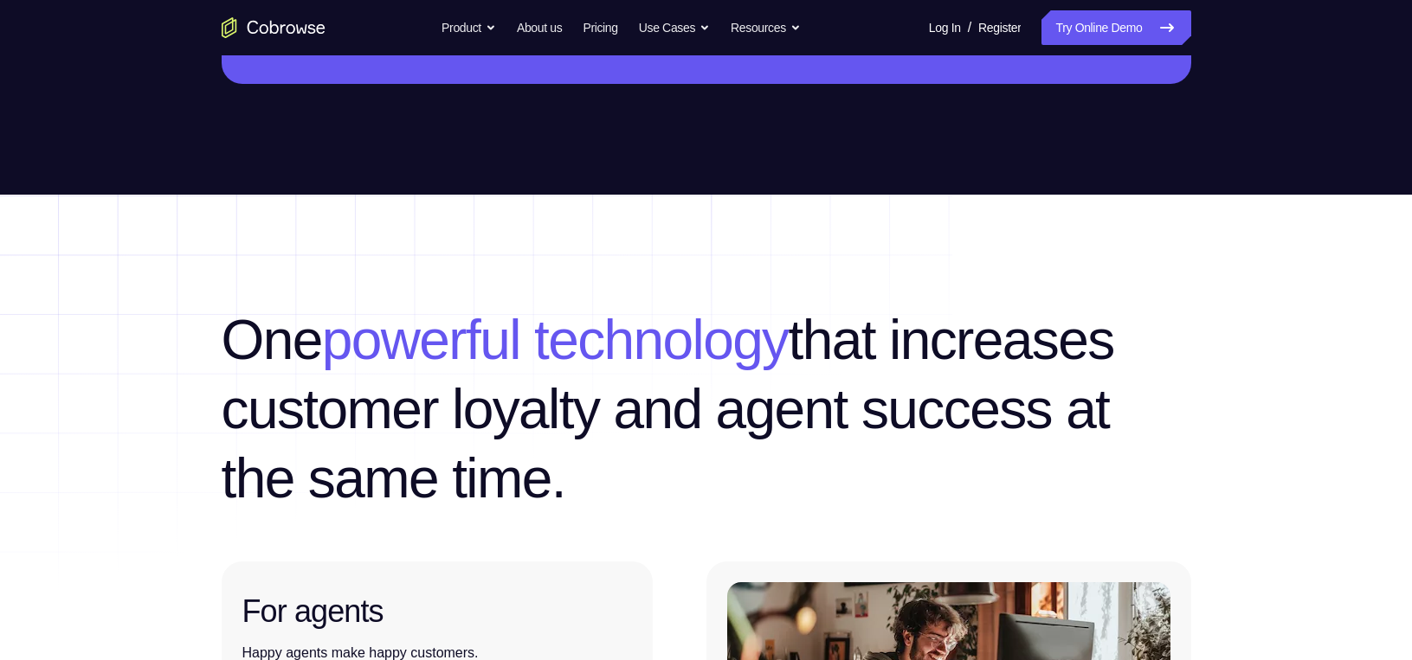
scroll to position [2322, 0]
